Goal: Task Accomplishment & Management: Use online tool/utility

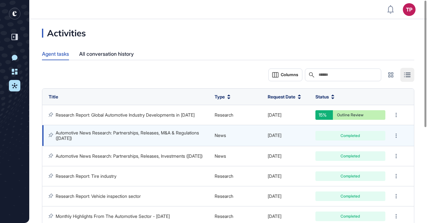
scroll to position [0, 0]
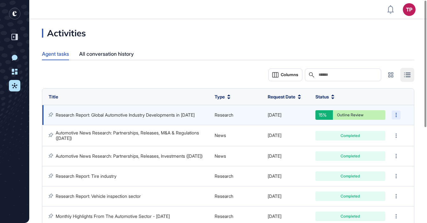
click at [392, 115] on div at bounding box center [396, 114] width 9 height 9
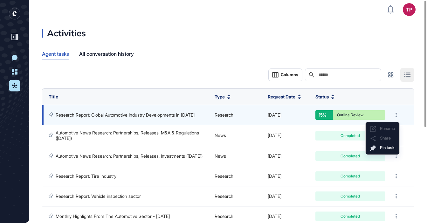
drag, startPoint x: 216, startPoint y: 112, endPoint x: 170, endPoint y: 113, distance: 45.5
click at [215, 113] on span "Research" at bounding box center [224, 114] width 19 height 5
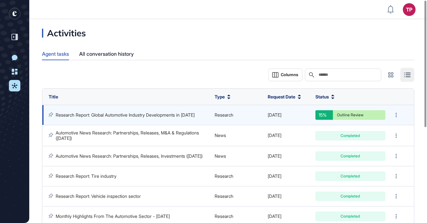
click at [145, 113] on link "Research Report: Global Automotive Industry Developments in [DATE]" at bounding box center [125, 114] width 139 height 5
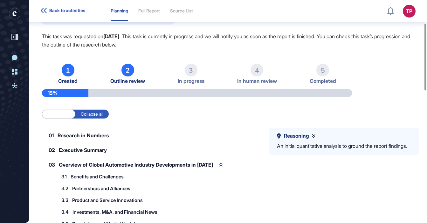
scroll to position [77, 0]
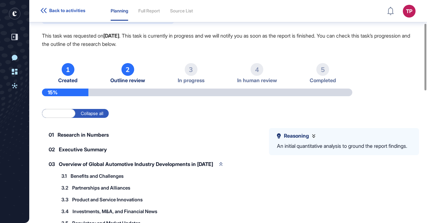
click at [125, 81] on span "Outline review" at bounding box center [127, 80] width 35 height 6
click at [129, 72] on div "2" at bounding box center [127, 69] width 13 height 13
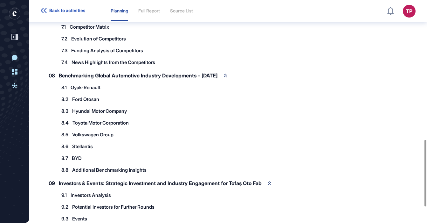
scroll to position [460, 0]
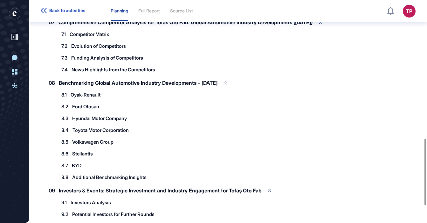
click at [234, 82] on div "08 Benchmarking Global Automotive Industry Developments – August 2025" at bounding box center [138, 82] width 192 height 13
click at [227, 82] on icon at bounding box center [225, 83] width 3 height 4
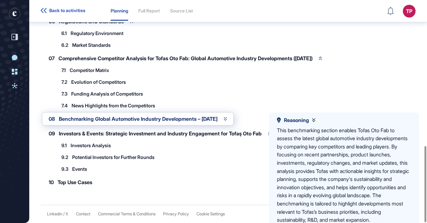
scroll to position [424, 0]
click at [253, 133] on span "Investors & Events: Strategic Investment and Industry Engagement for Tofaş Oto …" at bounding box center [160, 133] width 203 height 5
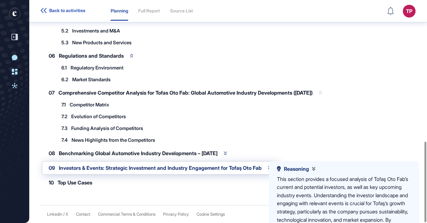
click at [322, 93] on icon at bounding box center [320, 93] width 3 height 4
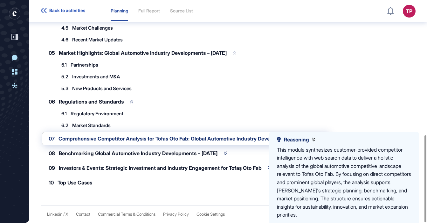
click at [236, 53] on icon at bounding box center [234, 52] width 3 height 3
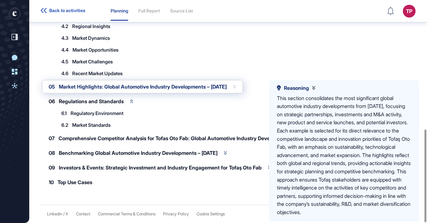
scroll to position [310, 0]
click at [133, 100] on icon at bounding box center [131, 101] width 3 height 4
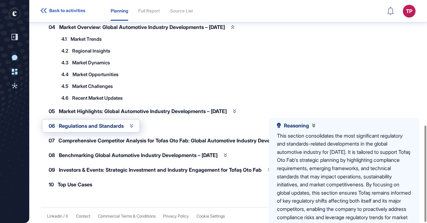
scroll to position [288, 0]
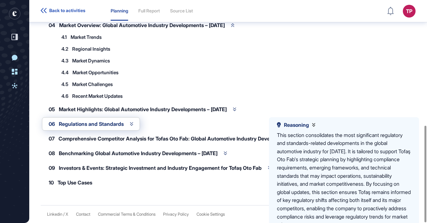
click at [315, 126] on icon at bounding box center [313, 124] width 3 height 3
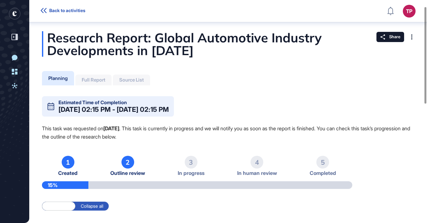
scroll to position [0, 0]
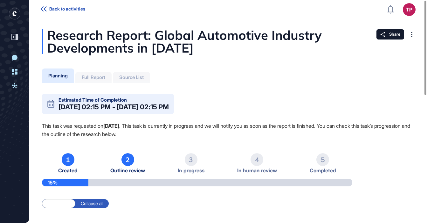
click at [127, 167] on li "2 Outline review" at bounding box center [127, 163] width 35 height 20
click at [237, 153] on li "3 In progress" at bounding box center [257, 163] width 40 height 20
click at [189, 159] on div "3" at bounding box center [191, 159] width 13 height 13
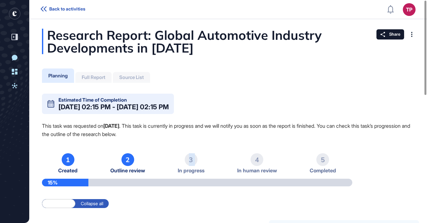
click at [189, 159] on div "3" at bounding box center [191, 159] width 13 height 13
drag, startPoint x: 231, startPoint y: 145, endPoint x: 168, endPoint y: 155, distance: 64.7
click at [131, 169] on span "Outline review" at bounding box center [127, 170] width 35 height 6
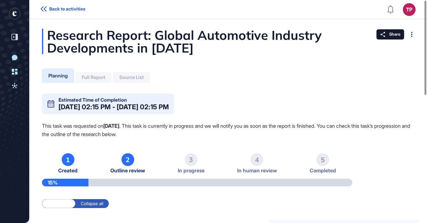
click at [94, 76] on div "Full Report" at bounding box center [94, 77] width 24 height 6
click at [65, 76] on div "Planning" at bounding box center [57, 75] width 19 height 6
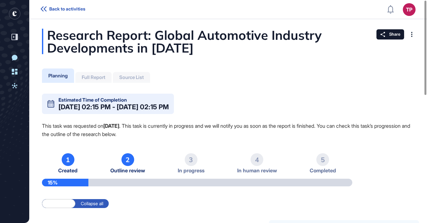
click at [59, 8] on span "Back to activities" at bounding box center [67, 8] width 36 height 5
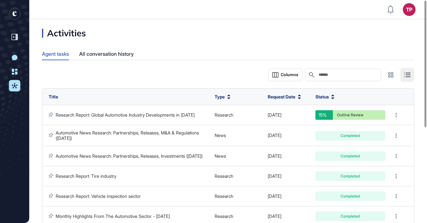
click at [14, 16] on icon "entrapeer-logo" at bounding box center [14, 13] width 4 height 5
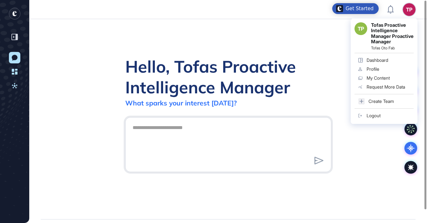
click at [410, 18] on div "TP Tofas Proactive Intelligence Manager Proactive Manager Tofas Oto Fab Dashboa…" at bounding box center [384, 70] width 67 height 105
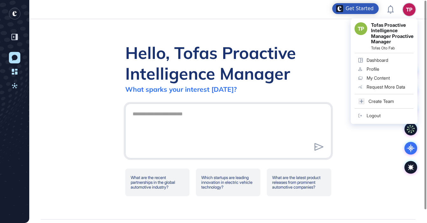
click at [382, 63] on div "Dashboard" at bounding box center [378, 60] width 22 height 5
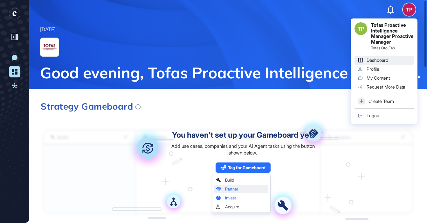
click at [377, 118] on div "Logout" at bounding box center [374, 115] width 14 height 5
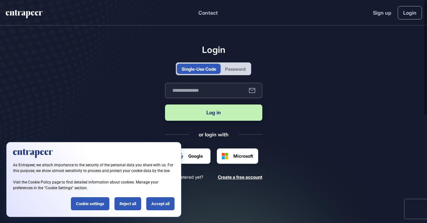
scroll to position [0, 0]
click at [212, 86] on input "text" at bounding box center [213, 90] width 97 height 15
type input "**********"
click at [217, 116] on button "Log in" at bounding box center [213, 112] width 97 height 16
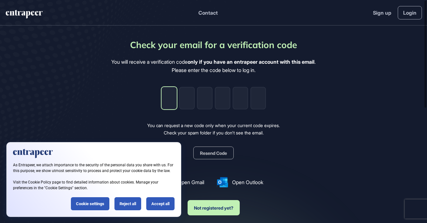
click at [175, 99] on input "tel" at bounding box center [168, 98] width 15 height 22
paste input "*"
type input "*"
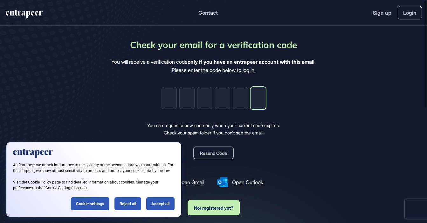
type input "*"
